Goal: Task Accomplishment & Management: Use online tool/utility

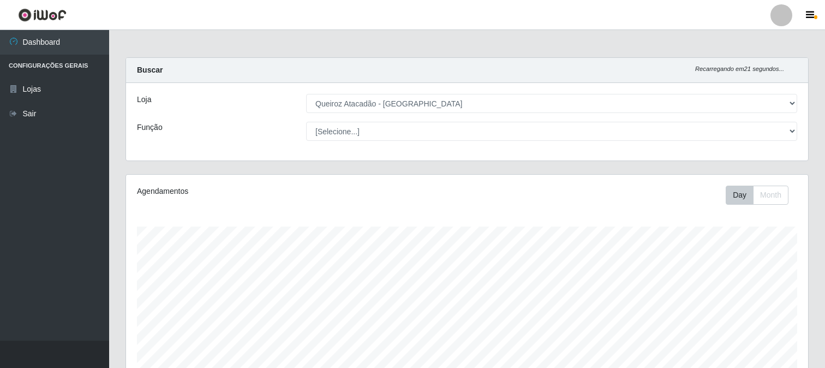
select select "464"
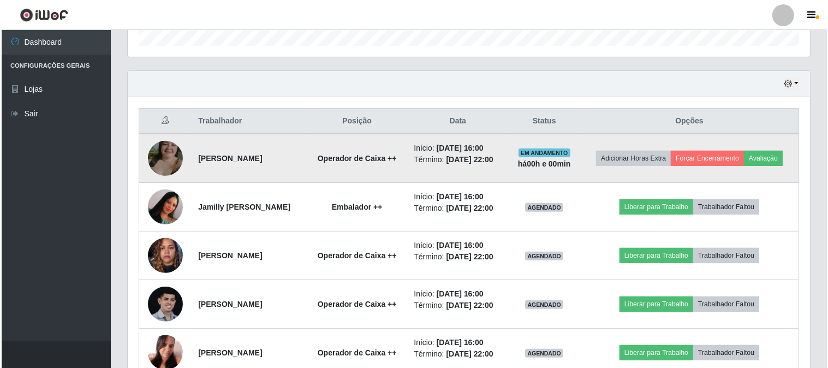
scroll to position [226, 682]
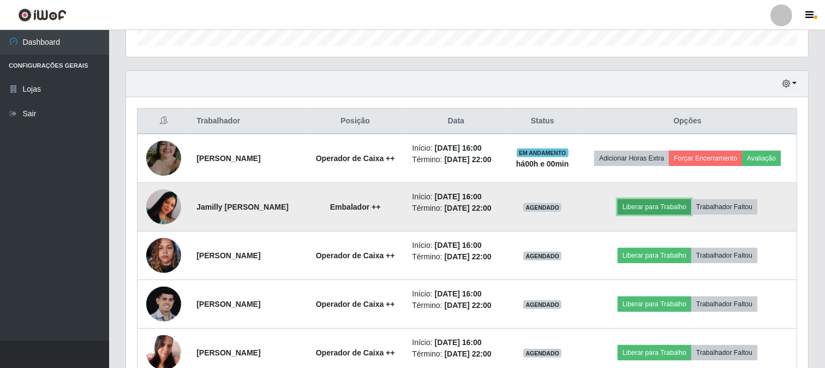
click at [658, 209] on button "Liberar para Trabalho" at bounding box center [655, 206] width 74 height 15
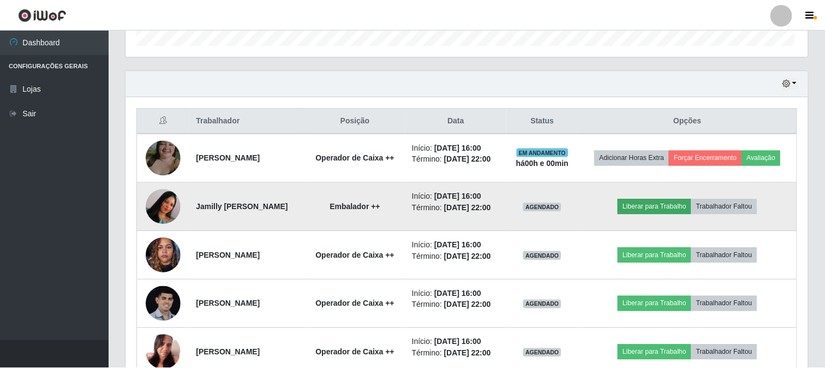
scroll to position [226, 675]
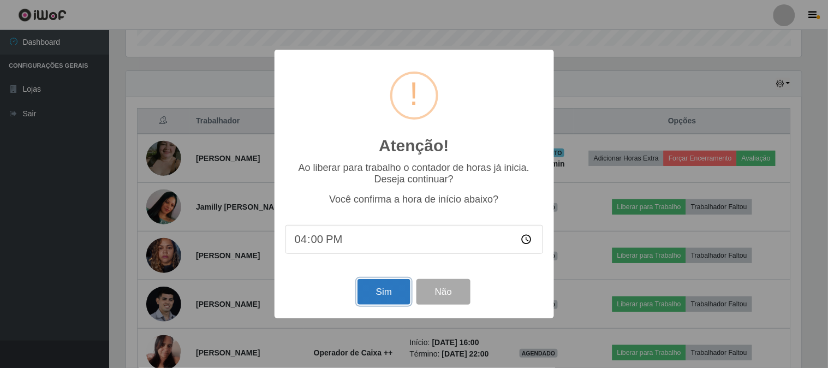
click at [394, 301] on button "Sim" at bounding box center [383, 292] width 53 height 26
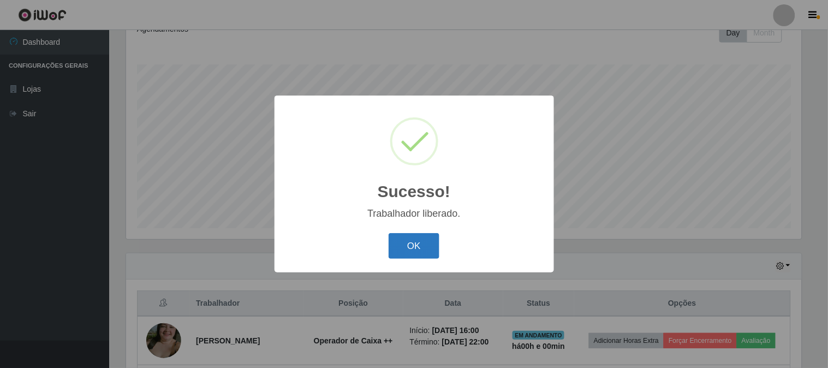
click at [430, 242] on button "OK" at bounding box center [414, 246] width 51 height 26
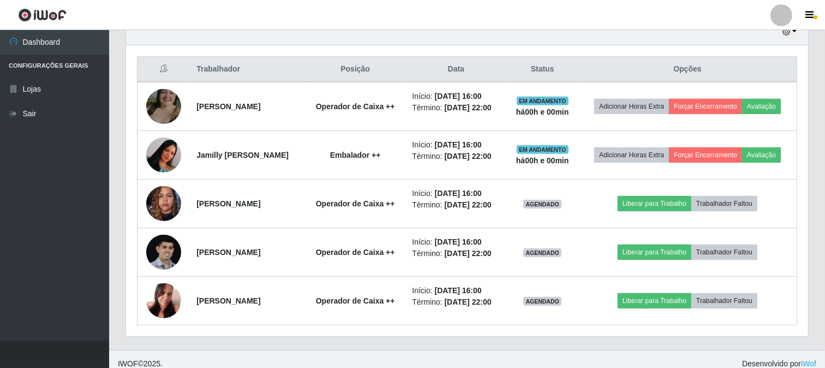
scroll to position [405, 0]
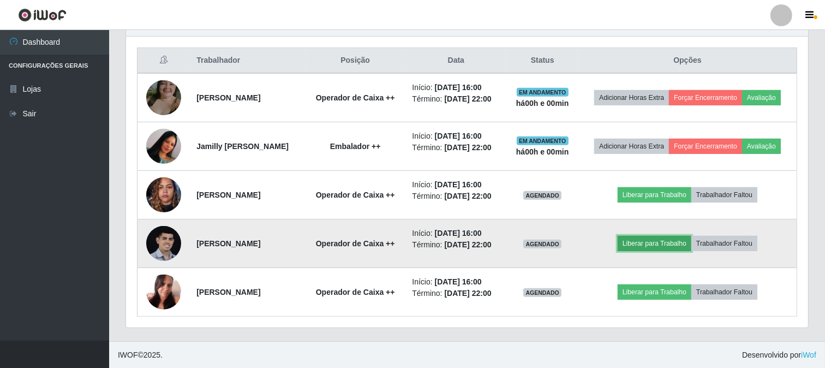
click at [657, 247] on button "Liberar para Trabalho" at bounding box center [655, 243] width 74 height 15
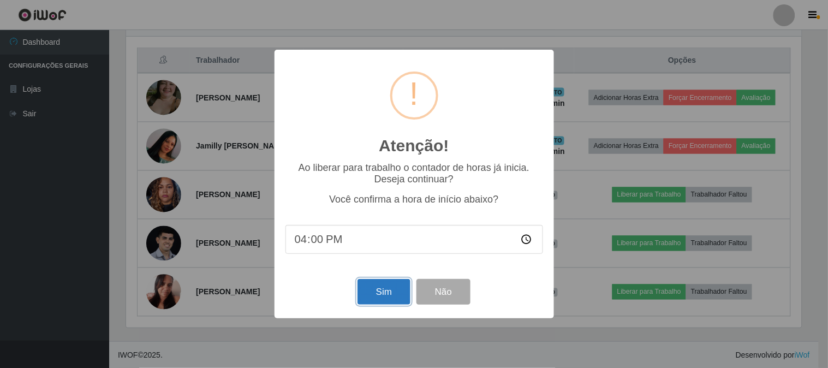
click at [388, 291] on button "Sim" at bounding box center [383, 292] width 53 height 26
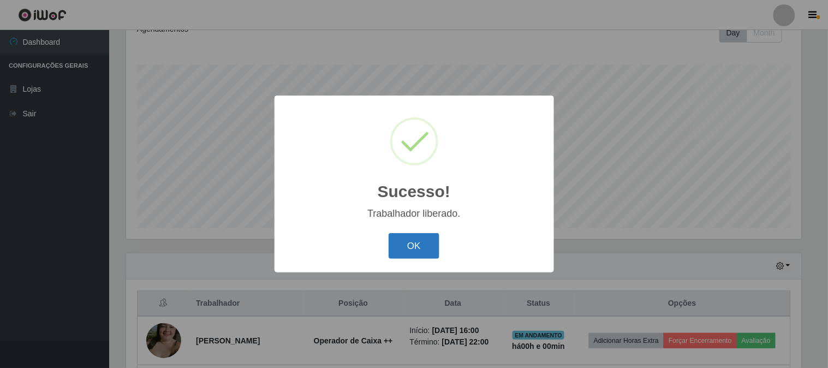
click at [421, 251] on button "OK" at bounding box center [414, 246] width 51 height 26
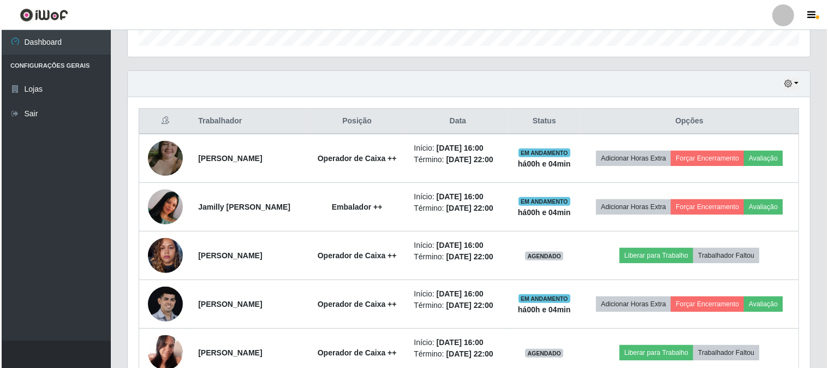
scroll to position [405, 0]
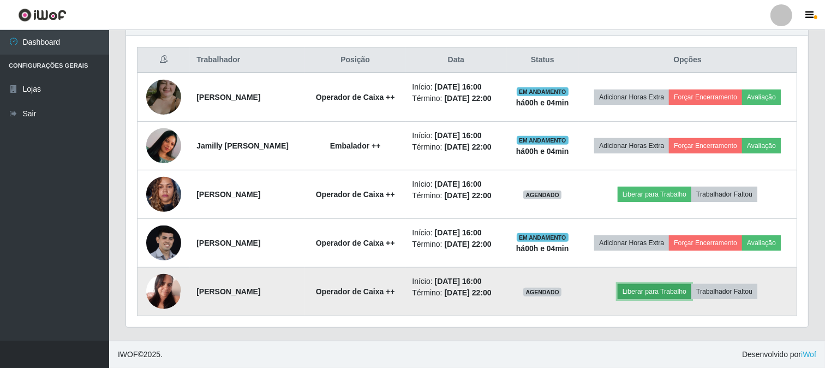
click at [666, 293] on button "Liberar para Trabalho" at bounding box center [655, 291] width 74 height 15
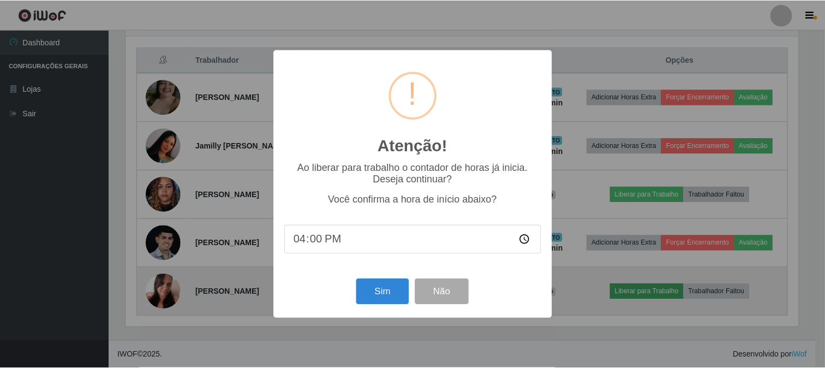
scroll to position [226, 675]
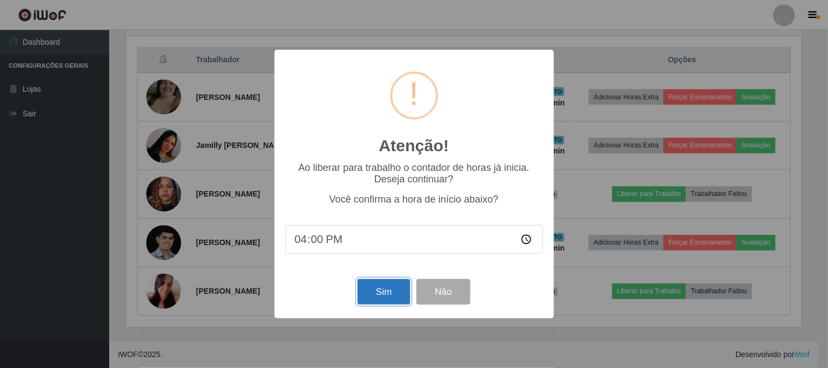
click at [369, 289] on button "Sim" at bounding box center [383, 292] width 53 height 26
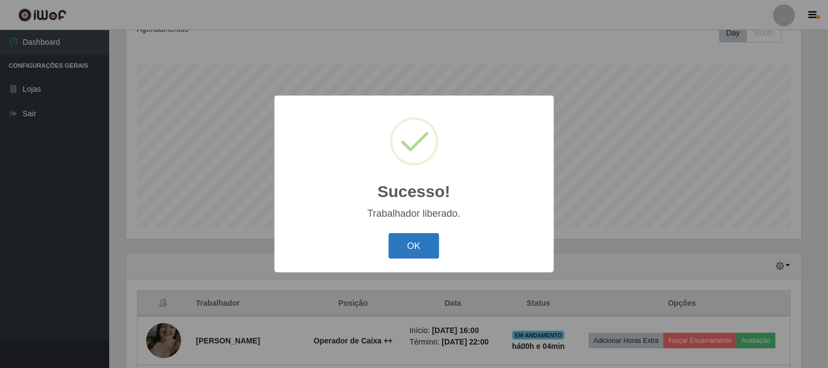
click at [423, 254] on button "OK" at bounding box center [414, 246] width 51 height 26
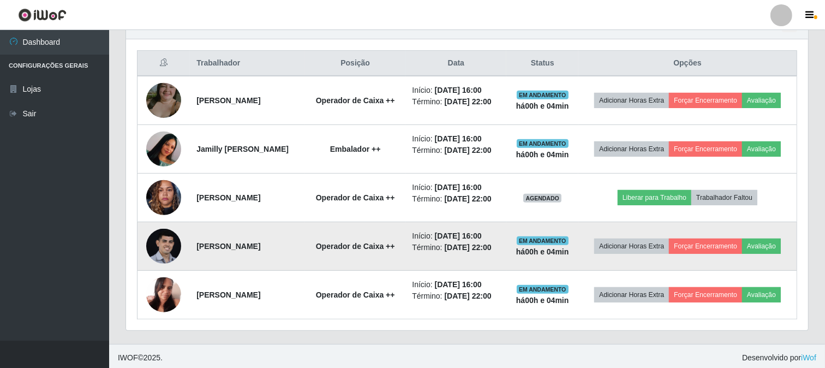
scroll to position [405, 0]
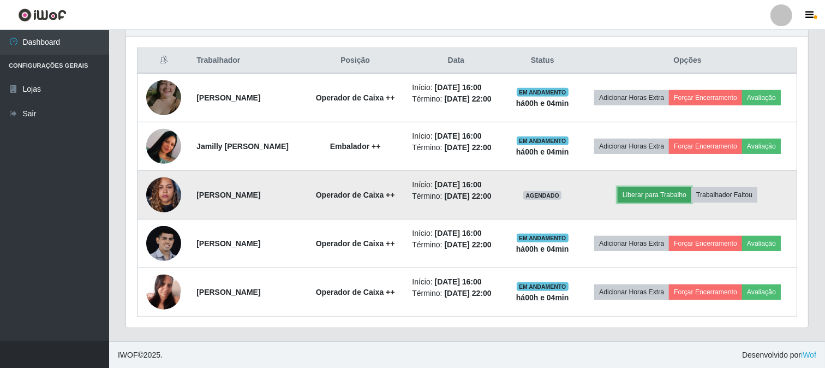
drag, startPoint x: 648, startPoint y: 192, endPoint x: 645, endPoint y: 199, distance: 8.1
click at [645, 199] on button "Liberar para Trabalho" at bounding box center [655, 194] width 74 height 15
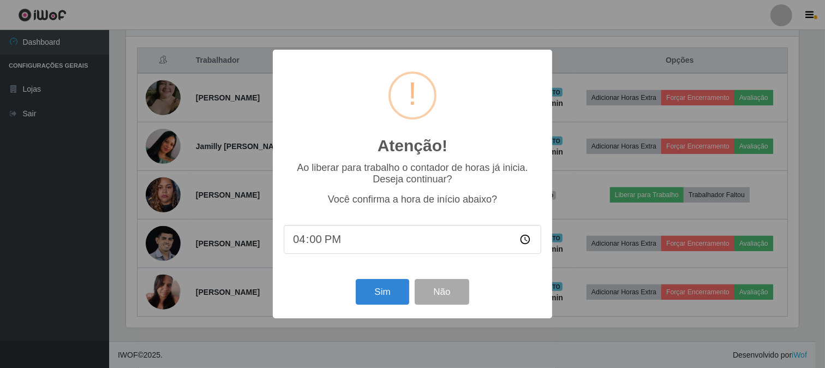
scroll to position [226, 675]
click at [381, 294] on button "Sim" at bounding box center [383, 292] width 53 height 26
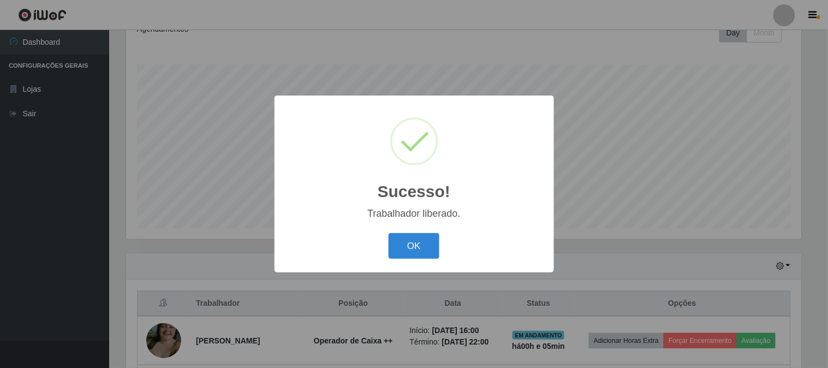
click at [33, 73] on div "Sucesso! × Trabalhador liberado. OK Cancel" at bounding box center [414, 184] width 828 height 368
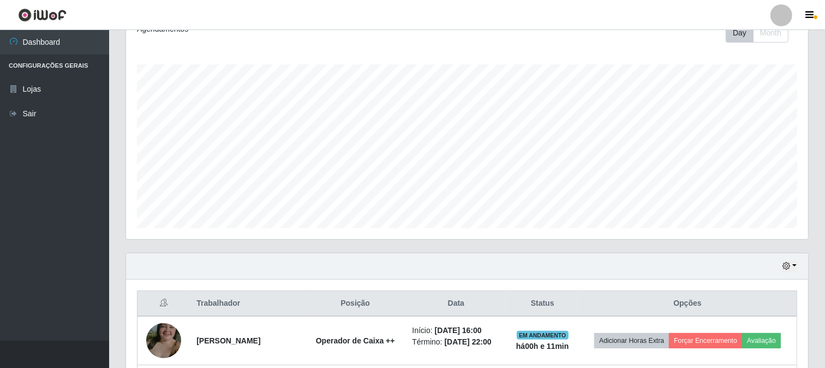
scroll to position [405, 0]
